Goal: Subscribe to service/newsletter

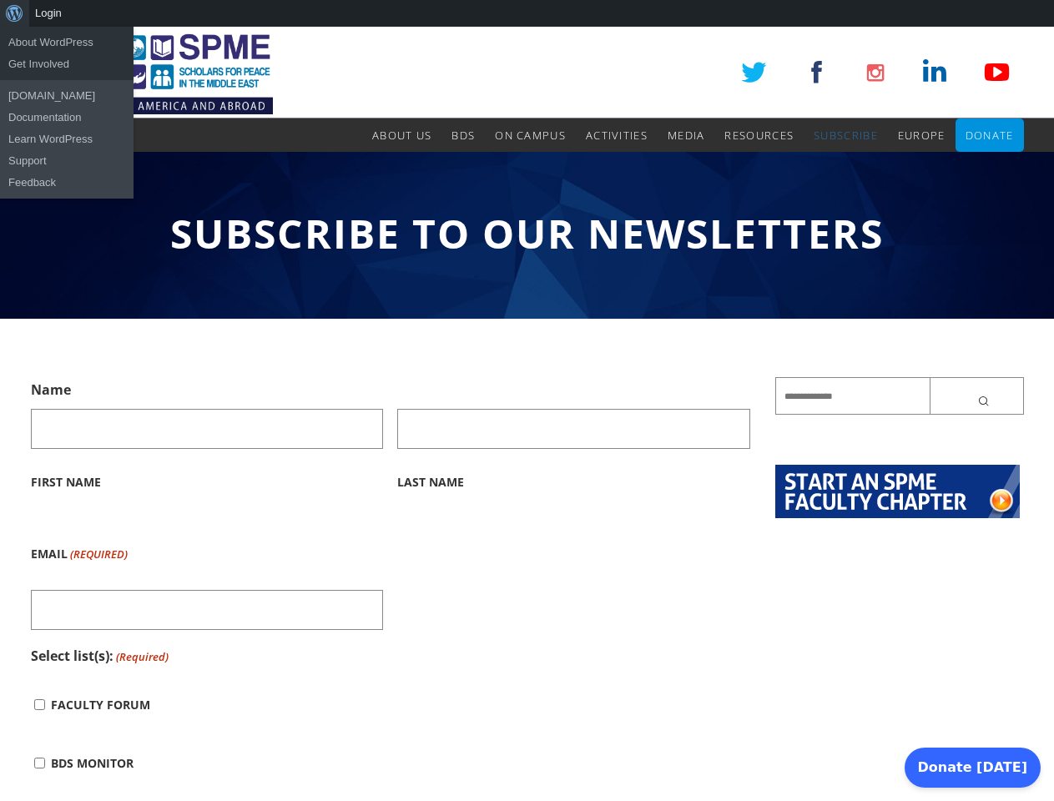
click at [526, 13] on div "About WordPress About WordPress Get Involved [DOMAIN_NAME] Documentation Learn …" at bounding box center [527, 13] width 1054 height 27
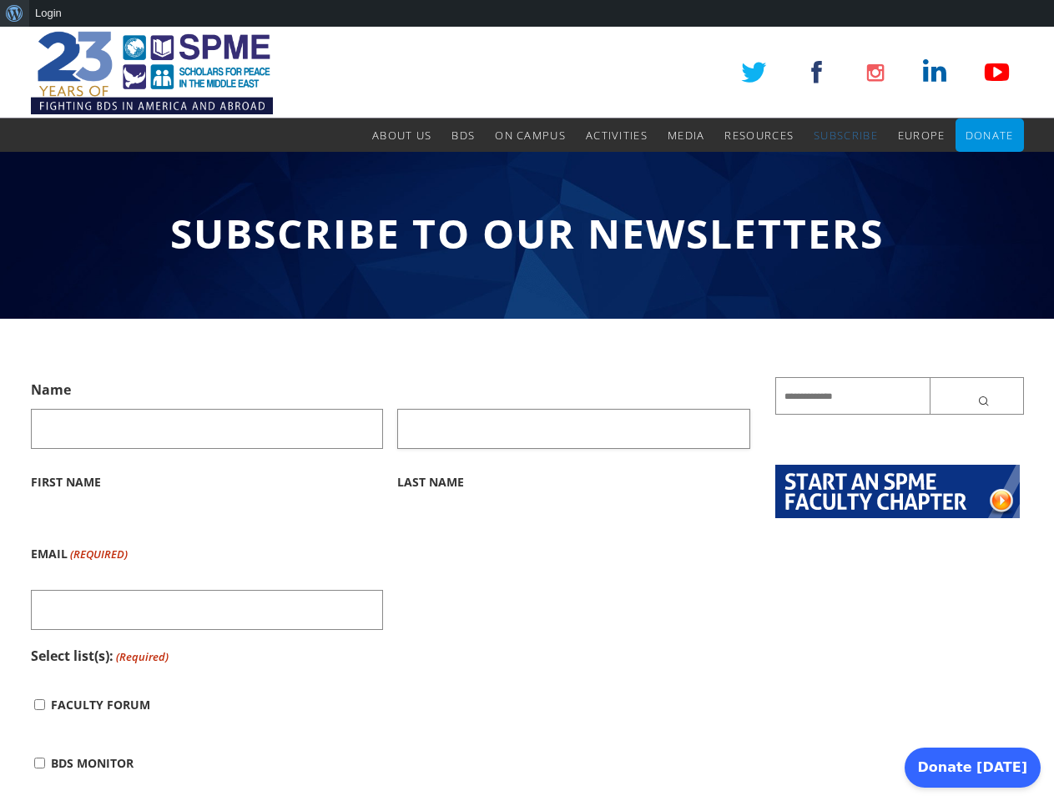
click at [526, 414] on input "Last Name" at bounding box center [573, 429] width 353 height 40
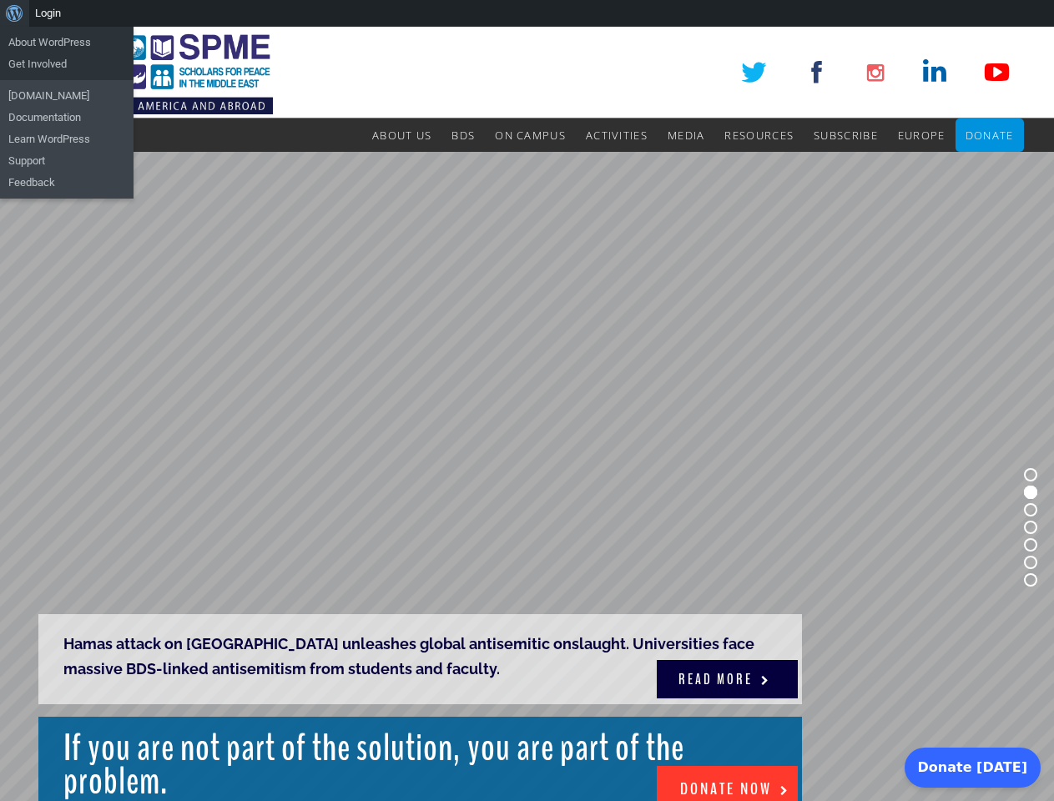
click at [526, 414] on rs-slide "Hamas attack on [GEOGRAPHIC_DATA] unleashes global antisemitic onslaught. Unive…" at bounding box center [527, 527] width 1054 height 751
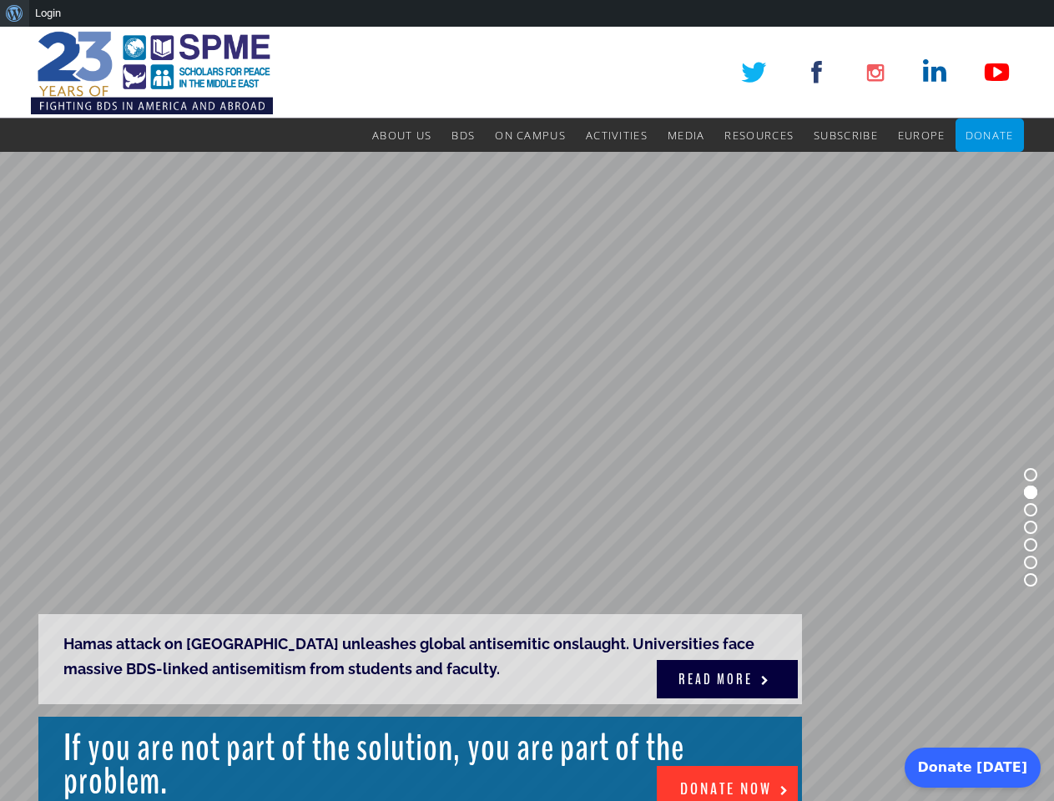
click at [526, 13] on div "About WordPress About WordPress Get Involved [DOMAIN_NAME] Documentation Learn …" at bounding box center [527, 13] width 1054 height 27
click at [526, 414] on rs-slide "Hamas attack on [GEOGRAPHIC_DATA] unleashes global antisemitic onslaught. Unive…" at bounding box center [527, 527] width 1054 height 751
click at [526, 476] on rs-slide "Hamas attack on [GEOGRAPHIC_DATA] unleashes global antisemitic onslaught. Unive…" at bounding box center [527, 527] width 1054 height 751
click at [1030, 475] on rs-bullet at bounding box center [1030, 474] width 13 height 13
click at [1030, 492] on rs-bullet at bounding box center [1030, 492] width 13 height 13
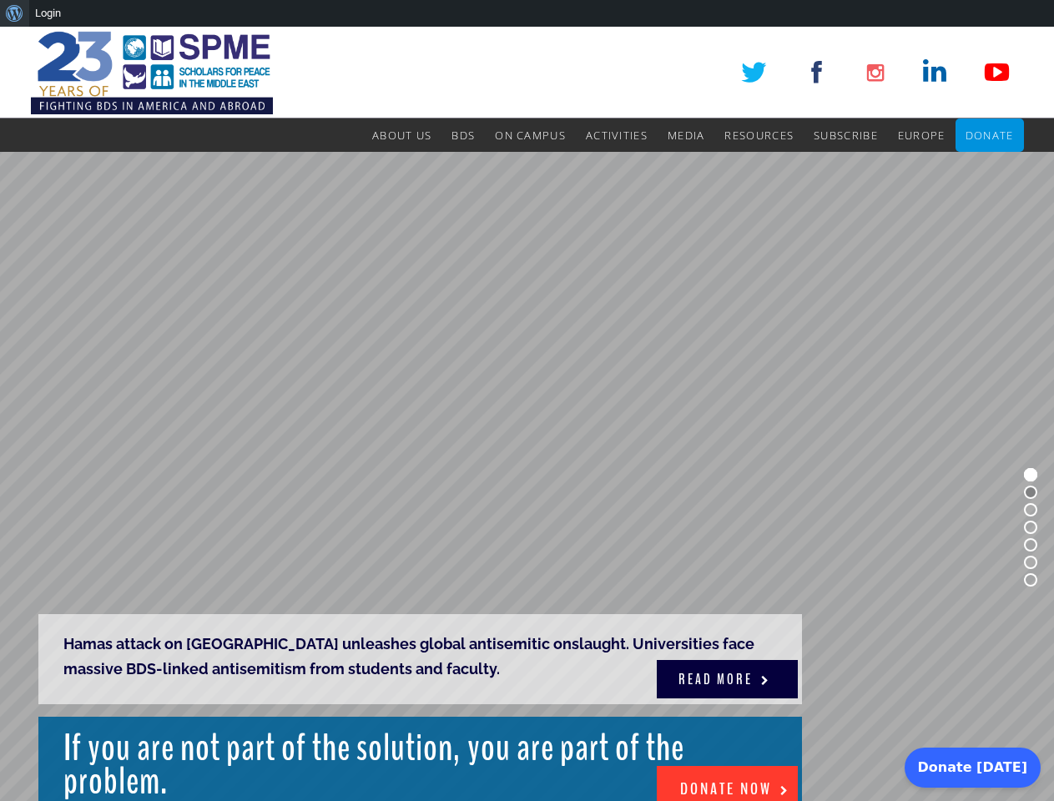
click at [1030, 510] on rs-bullet at bounding box center [1030, 509] width 13 height 13
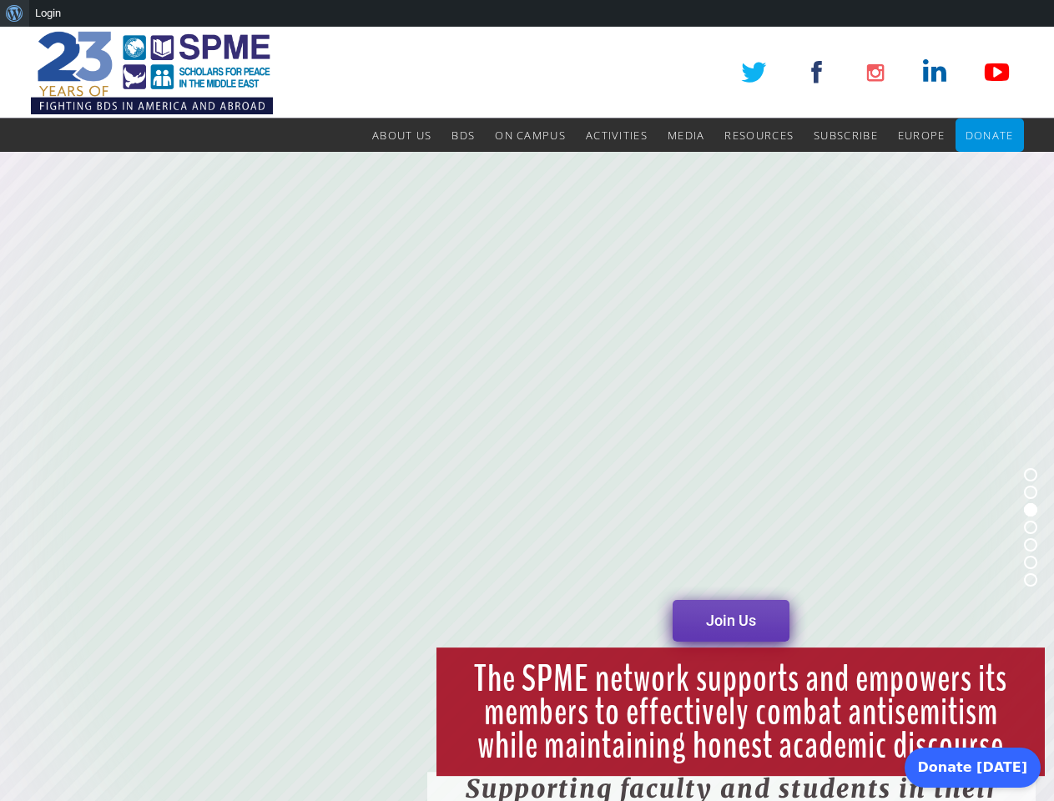
click at [1030, 527] on rs-bullet at bounding box center [1030, 527] width 13 height 13
click at [1030, 545] on rs-bullet at bounding box center [1030, 544] width 13 height 13
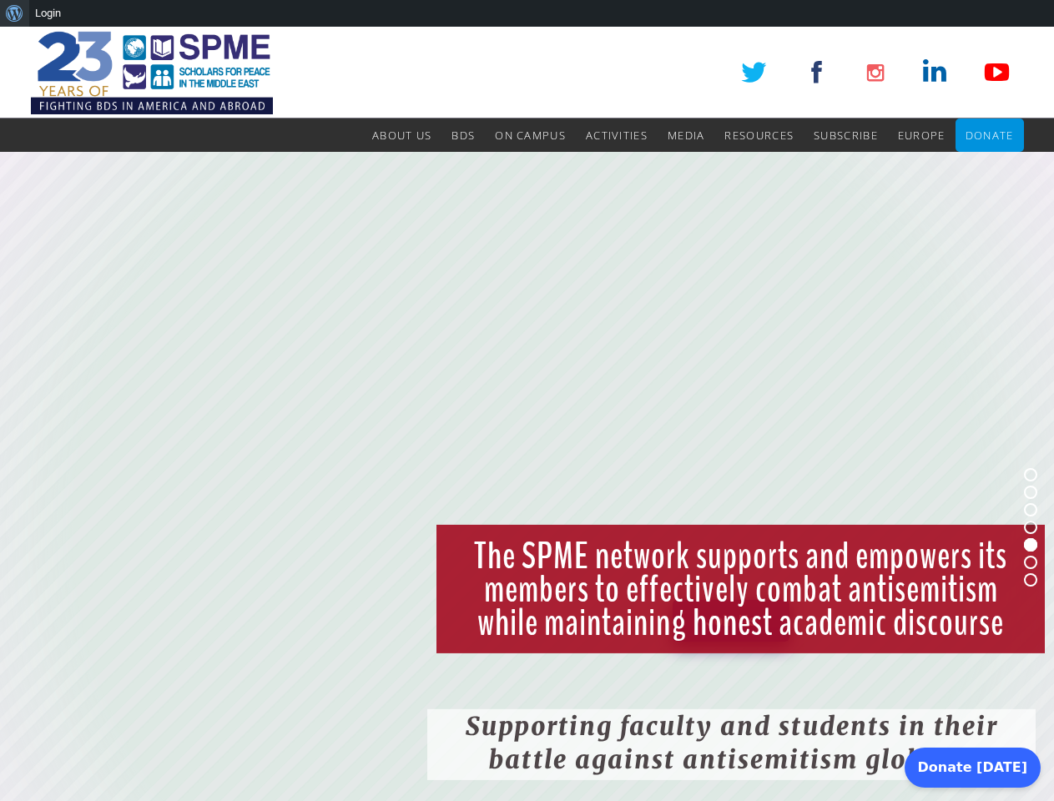
click at [1030, 562] on rs-bullet at bounding box center [1030, 562] width 13 height 13
